Goal: Task Accomplishment & Management: Use online tool/utility

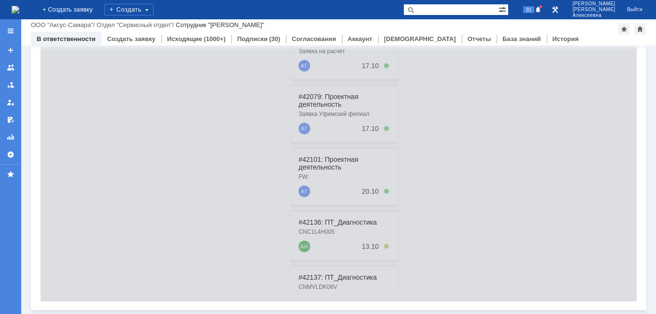
scroll to position [29, 0]
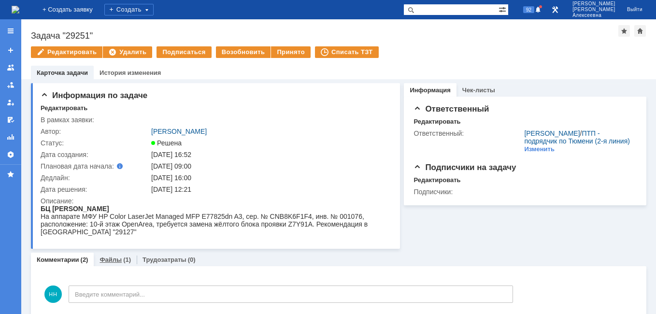
click at [113, 262] on link "Файлы" at bounding box center [110, 259] width 22 height 7
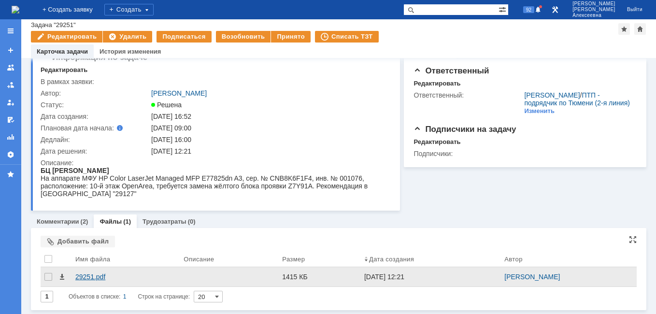
scroll to position [17, 0]
click at [85, 279] on div "29251.pdf" at bounding box center [125, 277] width 100 height 8
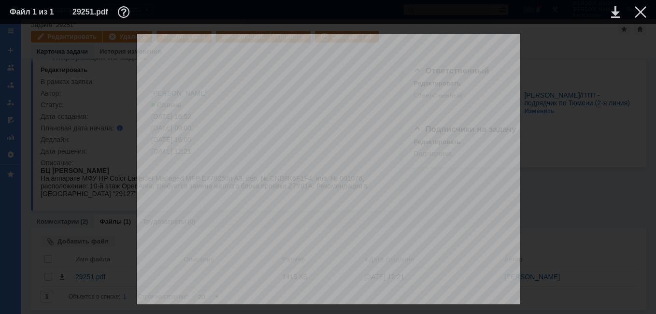
scroll to position [338, 0]
click at [635, 11] on div at bounding box center [640, 12] width 12 height 12
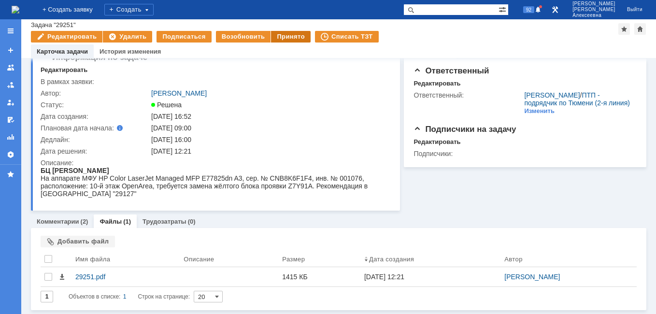
click at [295, 38] on div "Принято" at bounding box center [291, 37] width 40 height 12
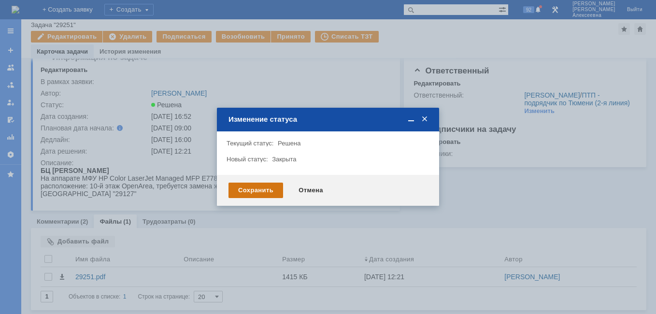
click at [261, 190] on div "Сохранить" at bounding box center [255, 189] width 55 height 15
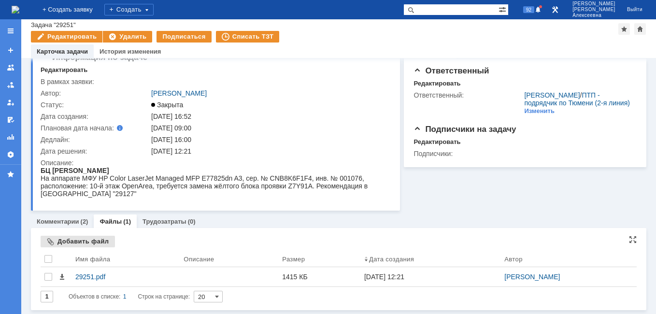
scroll to position [17, 0]
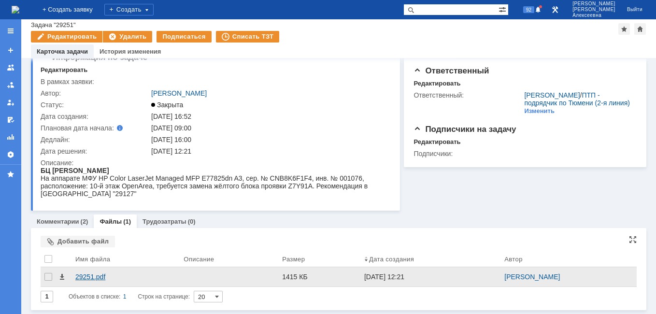
click at [81, 281] on div "29251.pdf" at bounding box center [125, 276] width 108 height 19
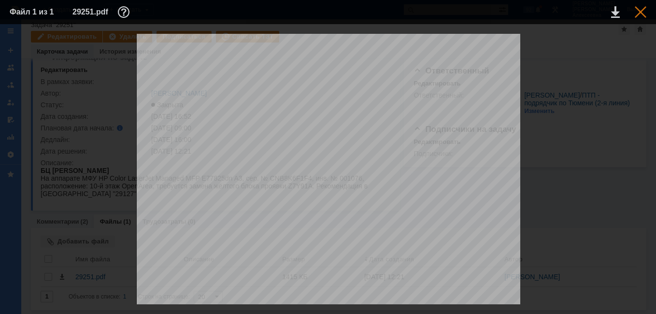
click at [640, 10] on div at bounding box center [640, 12] width 12 height 12
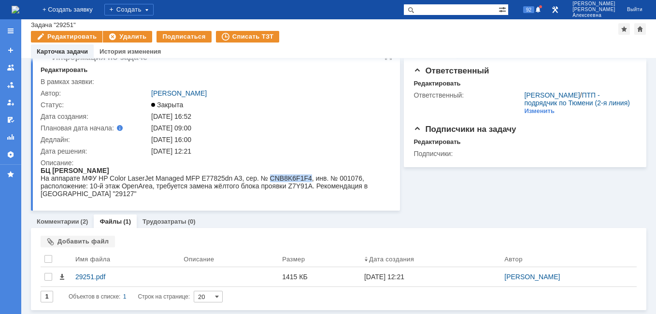
drag, startPoint x: 306, startPoint y: 177, endPoint x: 266, endPoint y: 177, distance: 40.1
click at [266, 177] on div "На аппарате МФУ HP Color LaserJet Managed MFP E77825dn A3, сер. № CNB8K6F1F4, и…" at bounding box center [212, 185] width 343 height 23
copy div "CNB8K6F1F4"
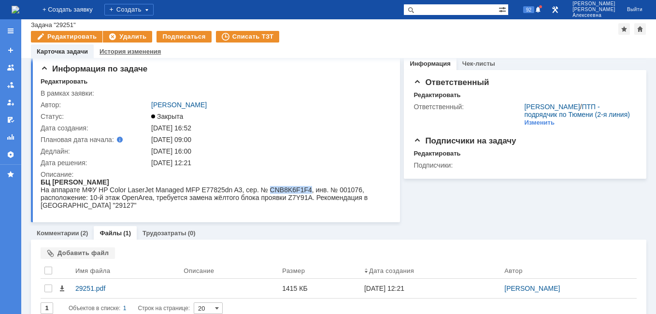
scroll to position [0, 0]
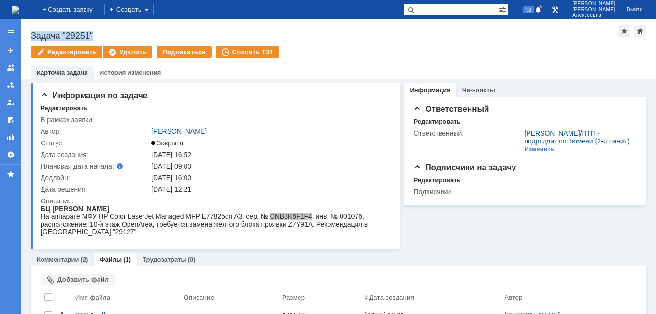
drag, startPoint x: 97, startPoint y: 32, endPoint x: 32, endPoint y: 33, distance: 64.2
click at [32, 33] on div "Задача "29251"" at bounding box center [324, 36] width 587 height 10
copy div "Задача "29251""
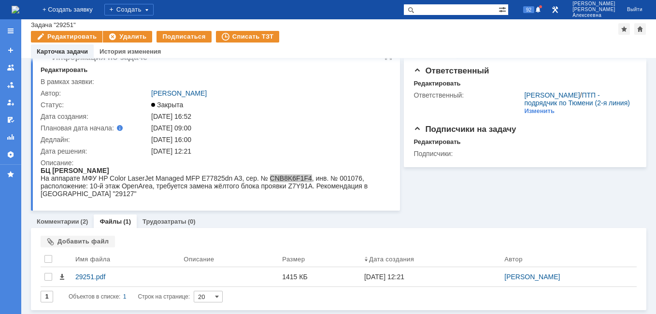
scroll to position [17, 0]
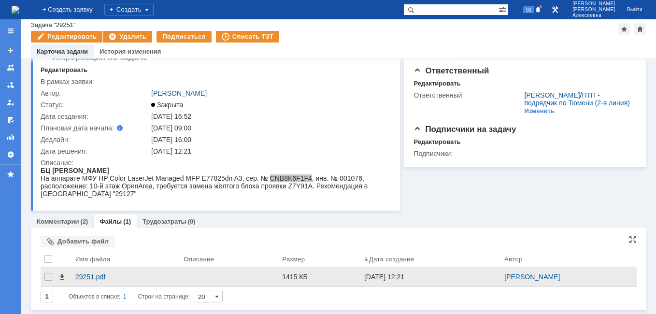
click at [85, 277] on div "29251.pdf" at bounding box center [125, 277] width 100 height 8
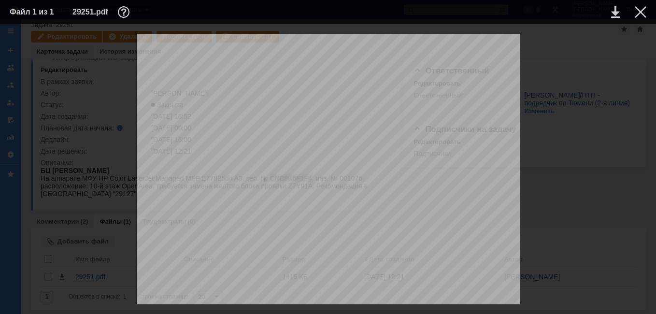
scroll to position [820, 0]
click at [641, 14] on div at bounding box center [640, 12] width 12 height 12
